Goal: Information Seeking & Learning: Learn about a topic

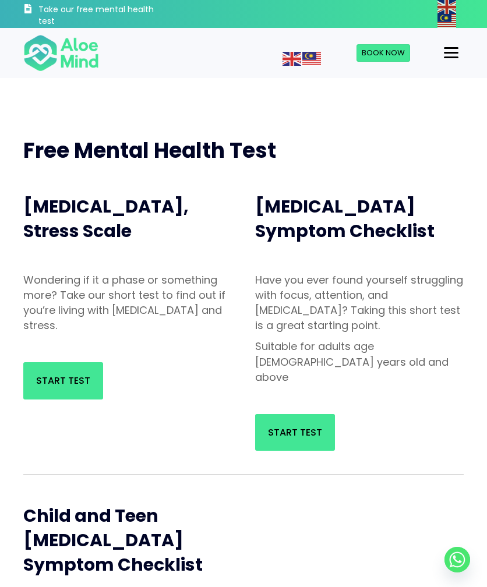
click at [85, 369] on link "Start Test" at bounding box center [63, 380] width 80 height 37
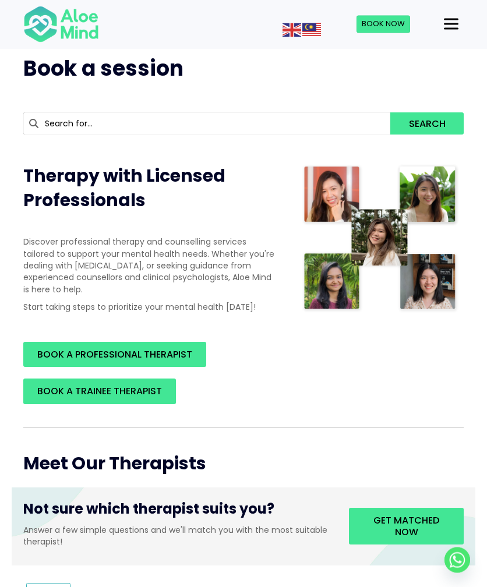
scroll to position [84, 0]
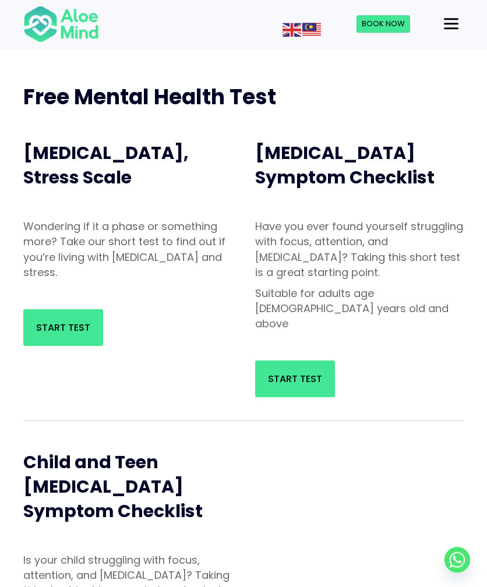
click at [381, 252] on p "Have you ever found yourself struggling with focus, attention, and [MEDICAL_DAT…" at bounding box center [359, 249] width 208 height 61
click at [296, 360] on link "Start Test" at bounding box center [295, 378] width 80 height 37
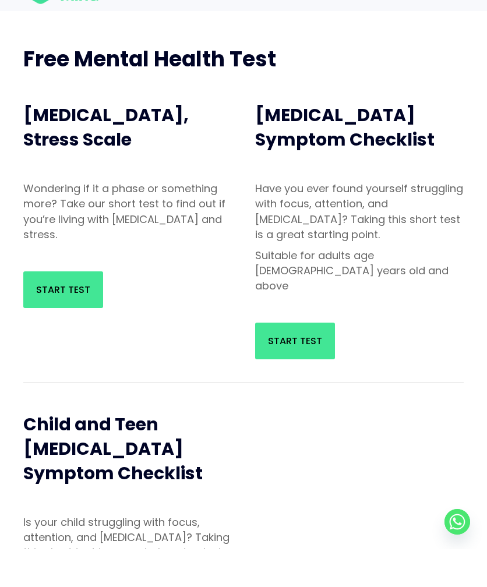
scroll to position [91, 0]
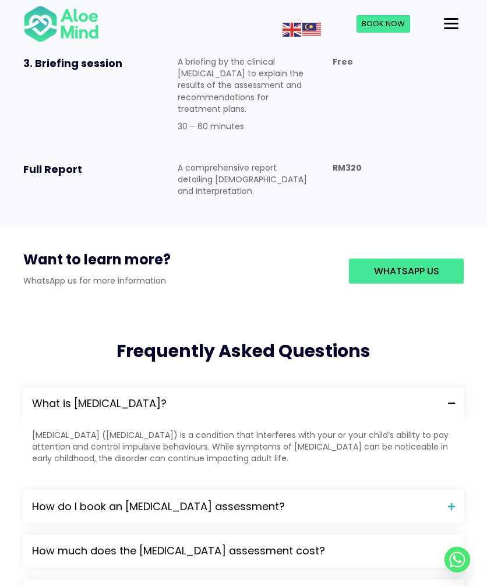
scroll to position [993, 0]
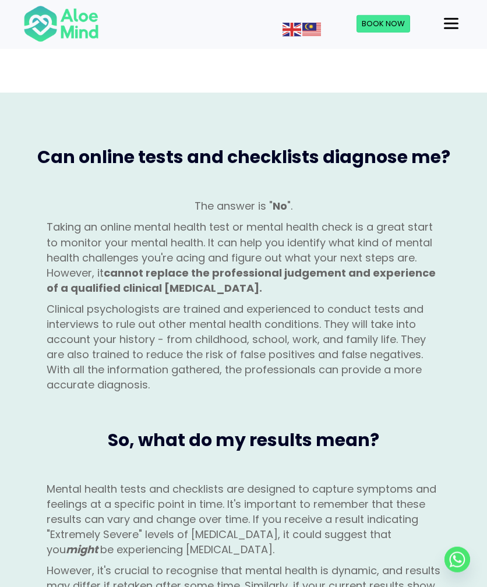
scroll to position [1046, 0]
